Goal: Information Seeking & Learning: Stay updated

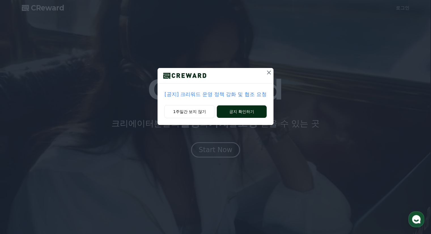
click at [238, 109] on button "공지 확인하기" at bounding box center [242, 111] width 50 height 12
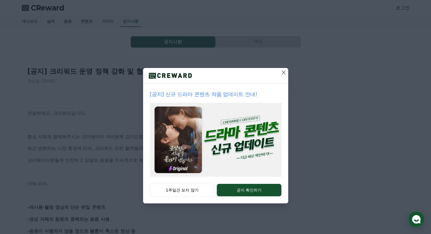
click at [281, 70] on icon at bounding box center [283, 72] width 7 height 7
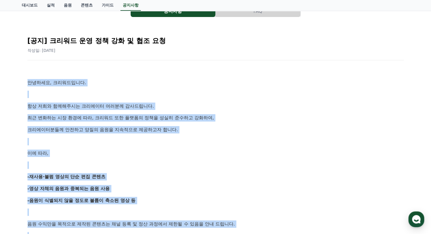
scroll to position [322, 0]
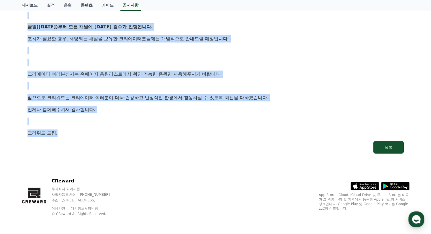
drag, startPoint x: 22, startPoint y: 79, endPoint x: 147, endPoint y: 131, distance: 135.2
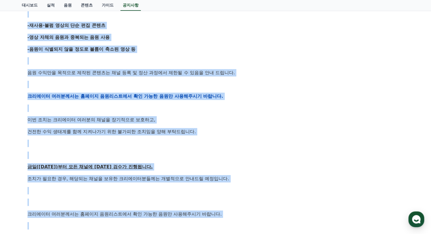
scroll to position [180, 0]
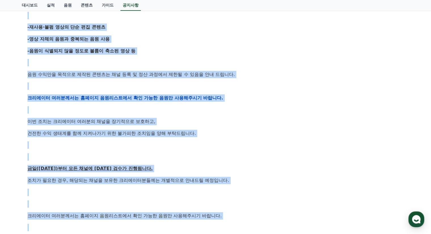
click at [148, 136] on div "안녕하세요, 크리워드입니다. 항상 저희와 함께해주시는 크리에이터 여러분께 감사드립니다. 최근 변화하는 시장 환경에 따라, 크리워드 또한 플랫폼…" at bounding box center [215, 98] width 376 height 360
click at [84, 118] on p "이번 조치는 크리에이터 여러분의 채널을 장기적으로 보호하고," at bounding box center [215, 121] width 376 height 7
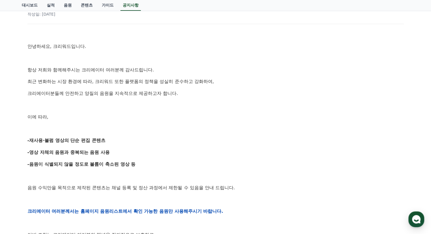
scroll to position [39, 0]
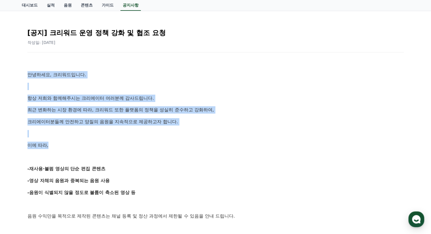
drag, startPoint x: 20, startPoint y: 76, endPoint x: 186, endPoint y: 143, distance: 178.6
click at [186, 143] on div "공지사항 FAQ [공지] 크리워드 운영 정책 강화 및 협조 요청 작성일: [DATE] 안녕하세요, 크리워드입니다. 항상 저희와 함께해주시는 크…" at bounding box center [216, 218] width 392 height 454
copy div "안녕하세요, 크리워드입니다. 항상 저희와 함께해주시는 크리에이터 여러분께 감사드립니다. 최근 변화하는 시장 환경에 따라, 크리워드 또한 플랫폼…"
drag, startPoint x: 36, startPoint y: 75, endPoint x: 186, endPoint y: 128, distance: 159.3
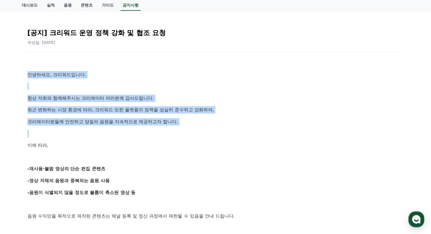
click at [186, 128] on div "공지사항 FAQ [공지] 크리워드 운영 정책 강화 및 협조 요청 작성일: [DATE] 안녕하세요, 크리워드입니다. 항상 저희와 함께해주시는 크…" at bounding box center [216, 218] width 392 height 454
copy div "안녕하세요, 크리워드입니다. 항상 저희와 함께해주시는 크리에이터 여러분께 감사드립니다. 최근 변화하는 시장 환경에 따라, 크리워드 또한 플랫폼…"
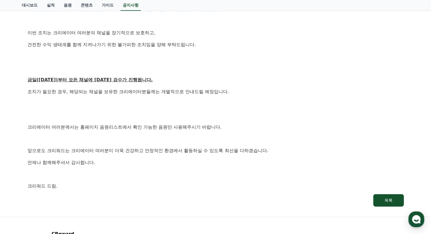
scroll to position [293, 0]
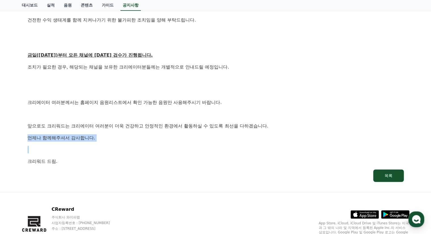
drag, startPoint x: 25, startPoint y: 131, endPoint x: 69, endPoint y: 134, distance: 44.6
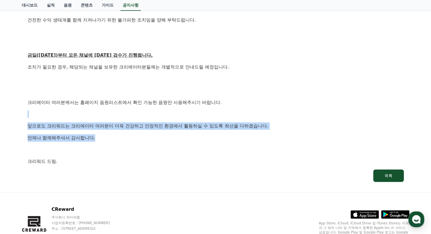
drag, startPoint x: 28, startPoint y: 119, endPoint x: 118, endPoint y: 134, distance: 91.0
click at [99, 134] on p "언제나 함께해주셔서 감사합니다." at bounding box center [215, 137] width 376 height 7
drag, startPoint x: 8, startPoint y: 129, endPoint x: 102, endPoint y: 160, distance: 98.8
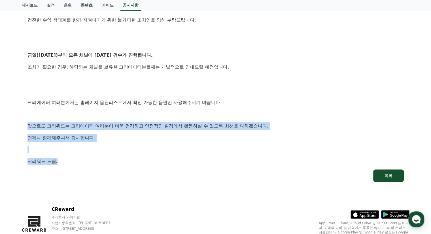
copy div "앞으로도 [PERSON_NAME]는 크리에이터 여러분이 더욱 건강하고 안정적인 환경에서 활동하실 수 있도록 최선을 다하겠습니다. 언제나 함께해…"
